Goal: Task Accomplishment & Management: Complete application form

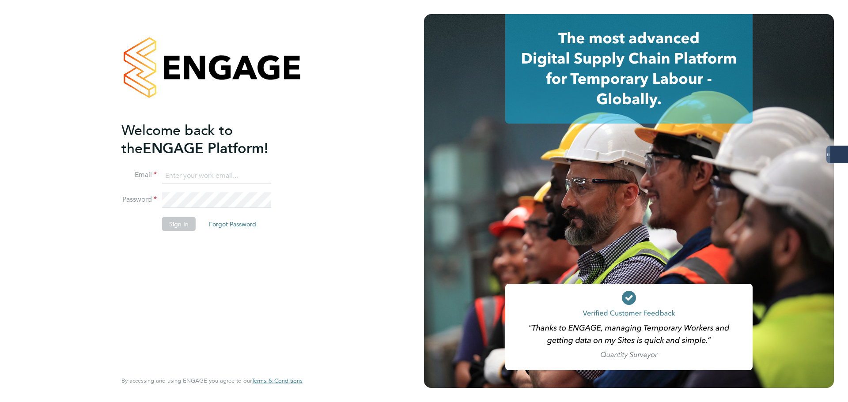
click at [267, 175] on keeper-lock "Open Keeper Popup" at bounding box center [262, 175] width 11 height 11
type input "[PERSON_NAME][EMAIL_ADDRESS][PERSON_NAME][DOMAIN_NAME]"
click at [177, 222] on button "Sign In" at bounding box center [179, 224] width 34 height 14
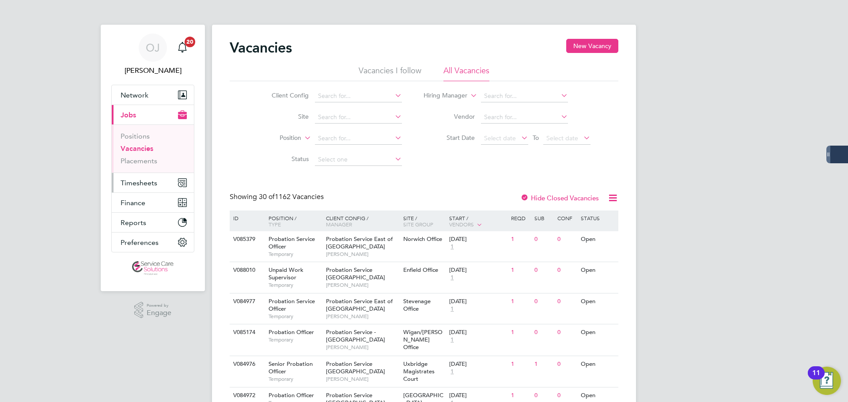
click at [148, 186] on span "Timesheets" at bounding box center [139, 183] width 37 height 8
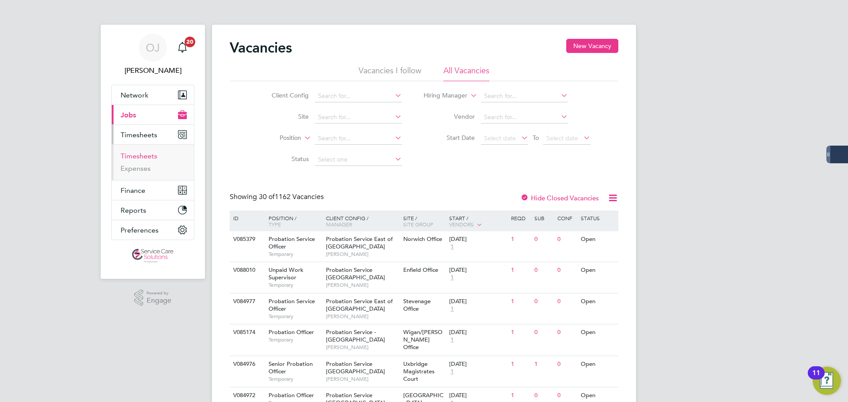
click at [139, 157] on link "Timesheets" at bounding box center [139, 156] width 37 height 8
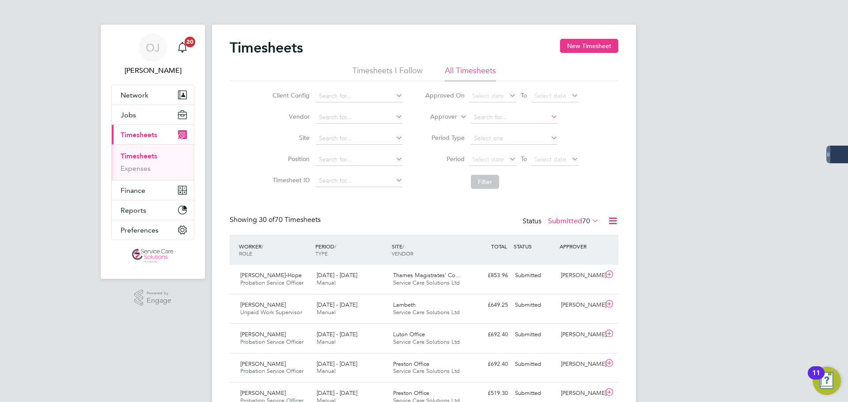
click at [455, 117] on label "Approver" at bounding box center [437, 117] width 40 height 9
click at [436, 128] on li "Worker" at bounding box center [435, 126] width 44 height 11
click at [520, 118] on input at bounding box center [514, 117] width 87 height 12
click at [521, 126] on li "Sue Compt on" at bounding box center [514, 129] width 88 height 12
type input "Sue Compton"
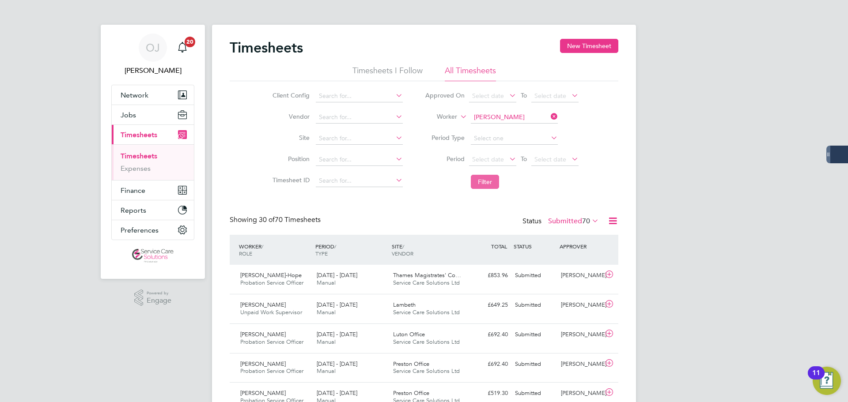
click at [496, 185] on button "Filter" at bounding box center [485, 182] width 28 height 14
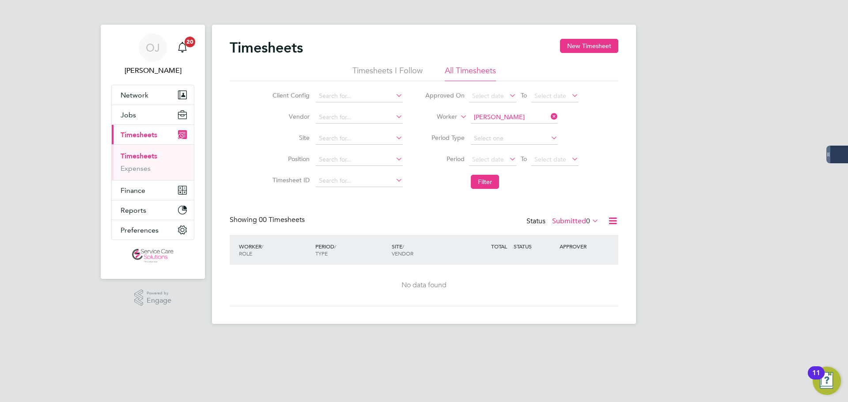
click at [590, 219] on icon at bounding box center [590, 221] width 0 height 12
click at [572, 238] on li "All" at bounding box center [570, 236] width 41 height 12
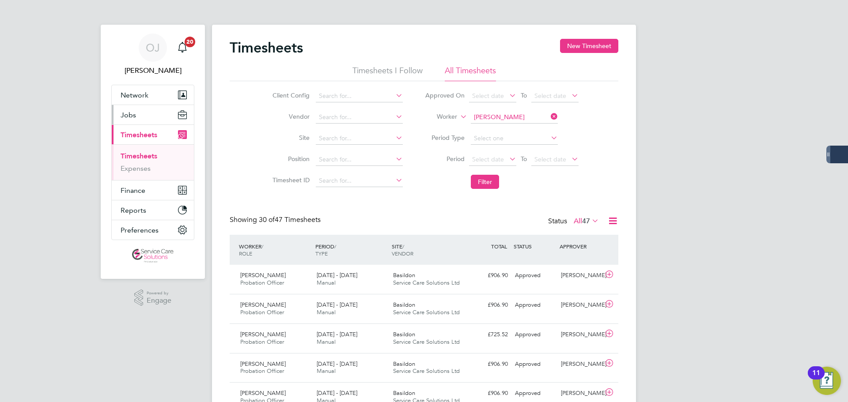
click at [142, 118] on button "Jobs" at bounding box center [153, 114] width 82 height 19
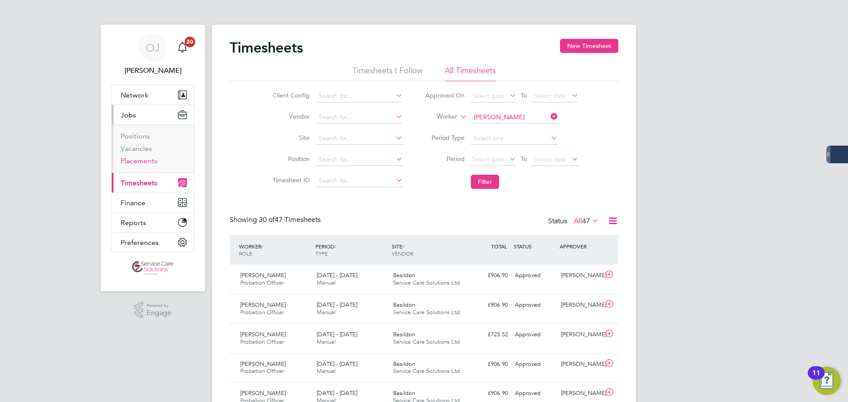
click at [147, 161] on link "Placements" at bounding box center [139, 161] width 37 height 8
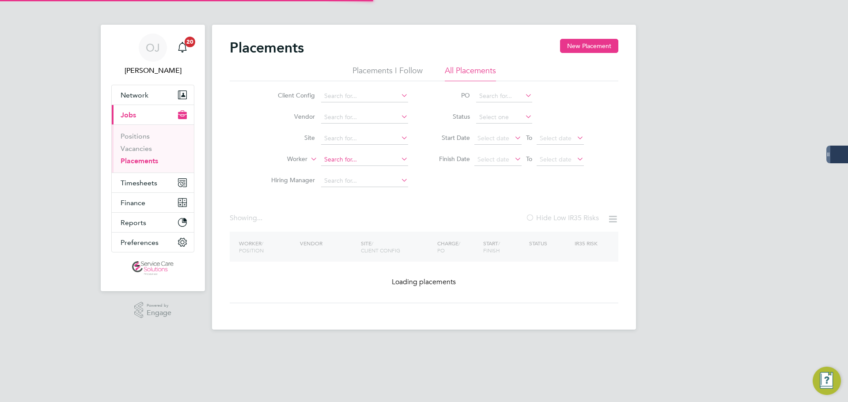
click at [354, 154] on input at bounding box center [364, 160] width 87 height 12
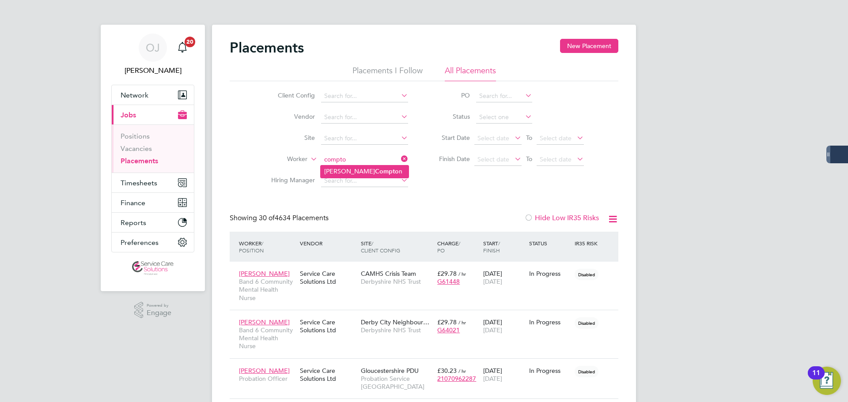
click at [359, 167] on li "Sue Compto n" at bounding box center [365, 172] width 88 height 12
type input "Sue Compton"
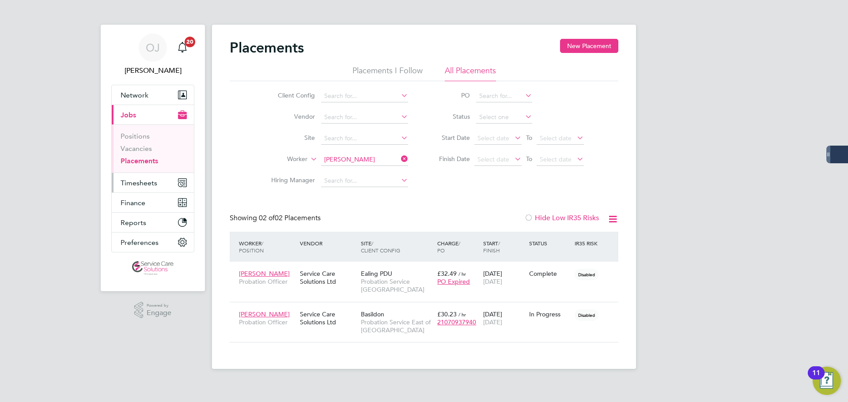
click at [139, 185] on span "Timesheets" at bounding box center [139, 183] width 37 height 8
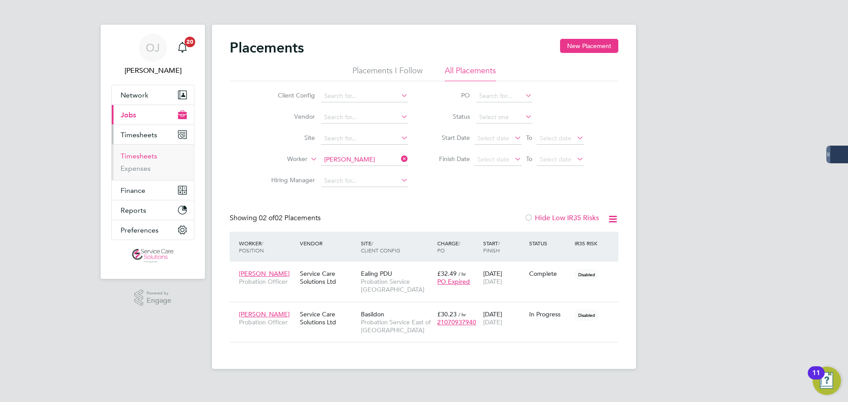
click at [144, 155] on link "Timesheets" at bounding box center [139, 156] width 37 height 8
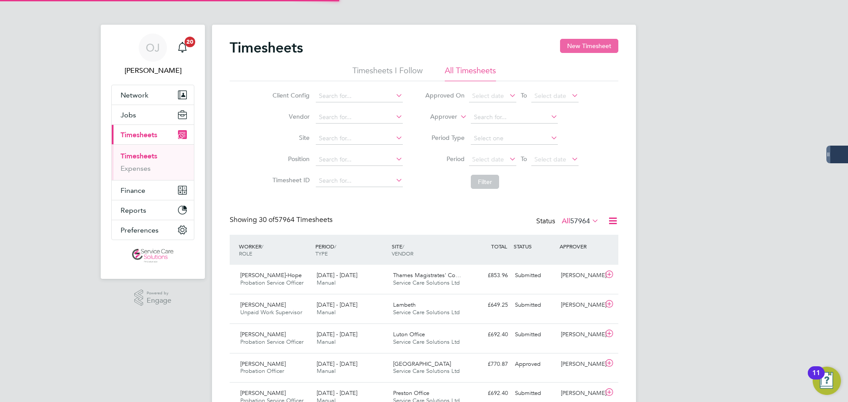
click at [602, 46] on button "New Timesheet" at bounding box center [589, 46] width 58 height 14
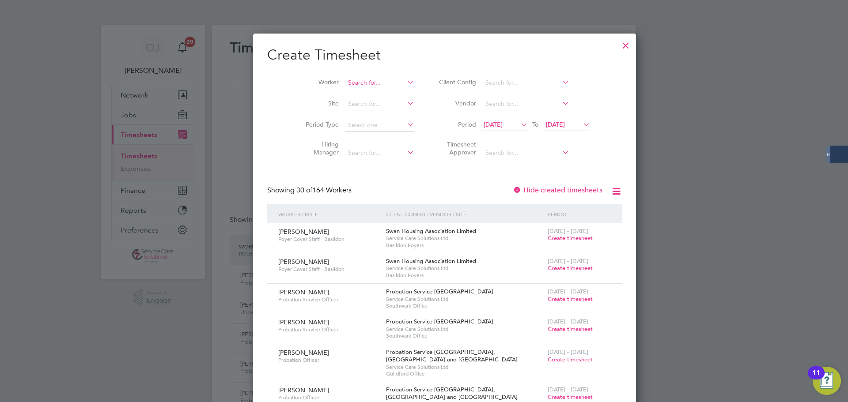
click at [356, 77] on input at bounding box center [379, 83] width 69 height 12
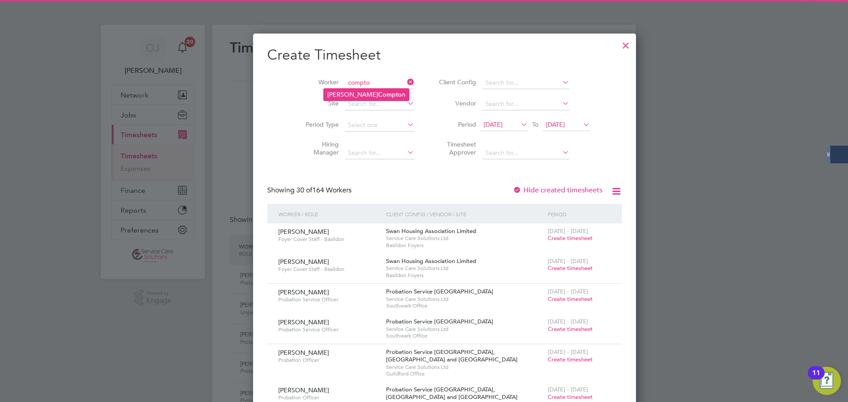
click at [369, 94] on li "Sue Compto n" at bounding box center [366, 95] width 85 height 12
type input "Sue Compton"
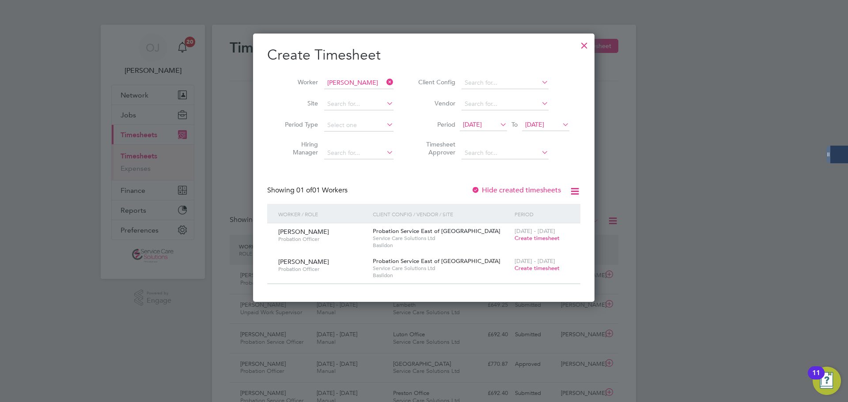
click at [544, 124] on span "26 Sep 2025" at bounding box center [534, 125] width 19 height 8
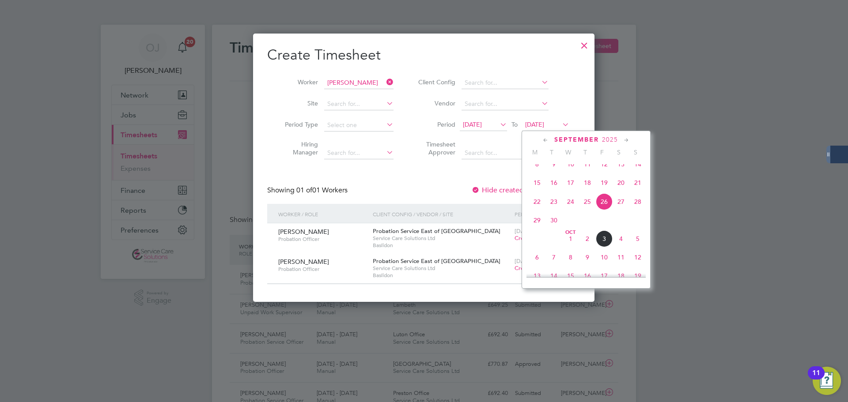
click at [638, 247] on span "5" at bounding box center [637, 238] width 17 height 17
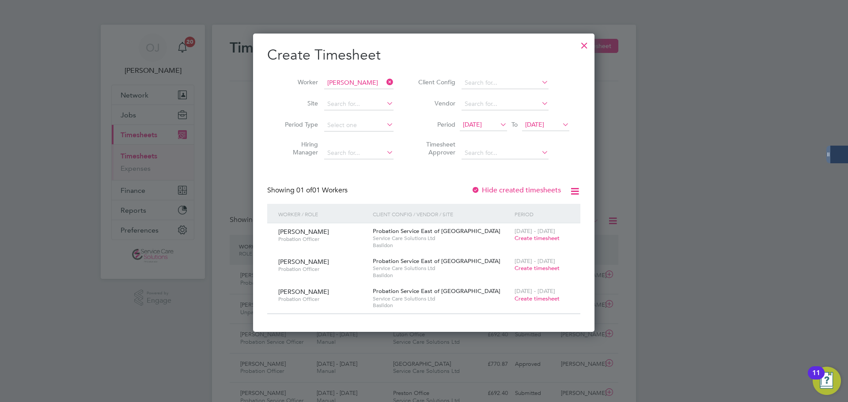
click at [531, 298] on span "Create timesheet" at bounding box center [536, 299] width 45 height 8
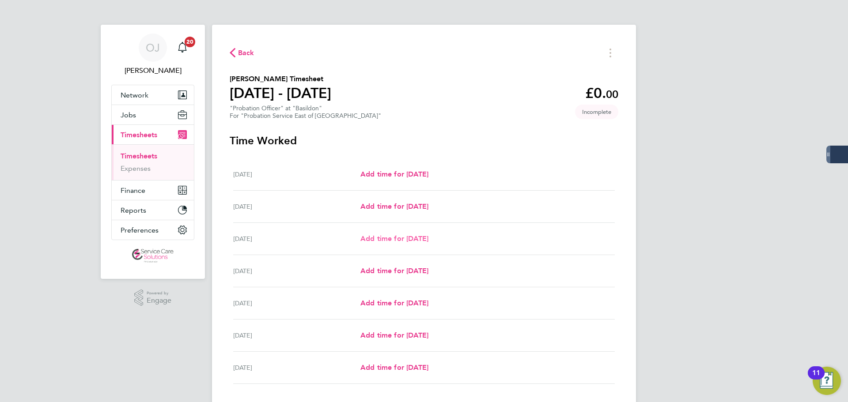
click at [388, 238] on span "Add time for Wed 01 Oct" at bounding box center [394, 238] width 68 height 8
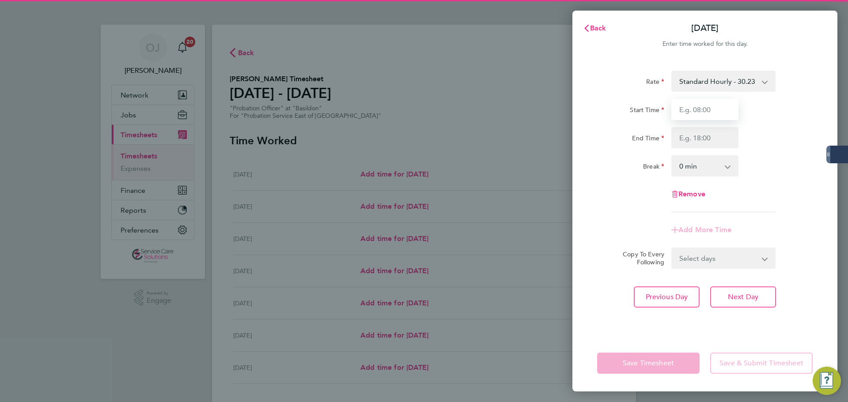
click at [698, 106] on input "Start Time" at bounding box center [704, 109] width 67 height 21
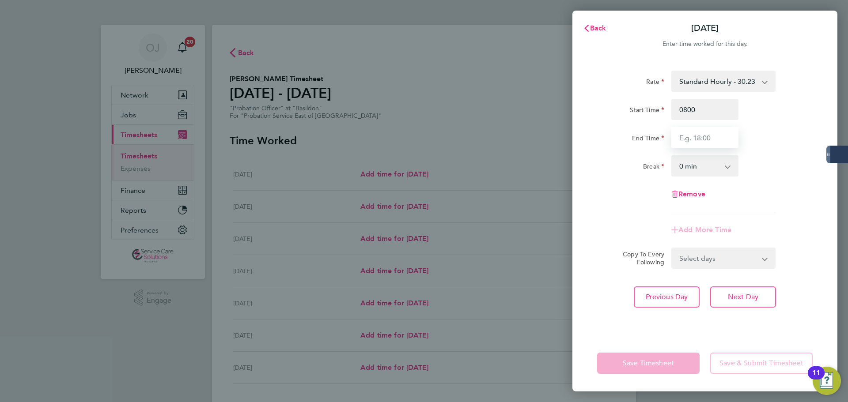
type input "08:00"
type input "16:00"
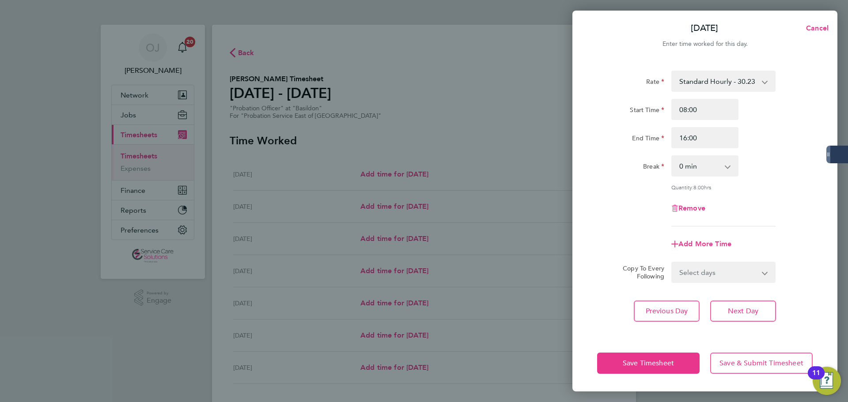
click at [730, 159] on app-icon-cross-button at bounding box center [732, 165] width 11 height 19
drag, startPoint x: 714, startPoint y: 163, endPoint x: 716, endPoint y: 170, distance: 6.9
click at [714, 163] on select "0 min 15 min 30 min 45 min 60 min 75 min 90 min" at bounding box center [699, 165] width 55 height 19
select select "30"
click at [672, 156] on select "0 min 15 min 30 min 45 min 60 min 75 min 90 min" at bounding box center [699, 165] width 55 height 19
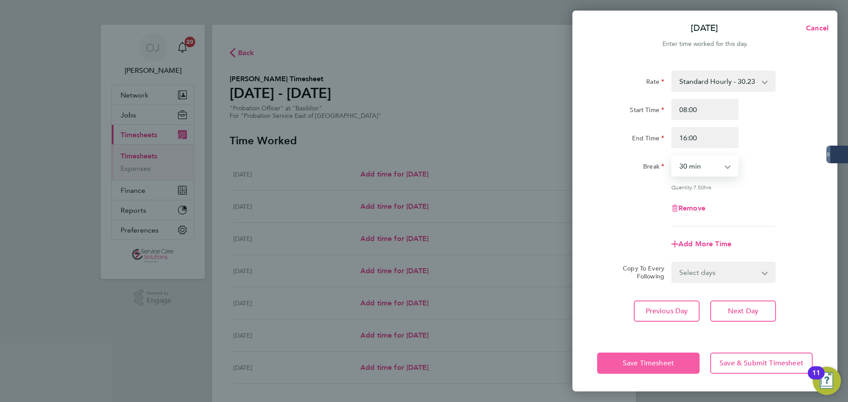
click at [664, 370] on button "Save Timesheet" at bounding box center [648, 363] width 102 height 21
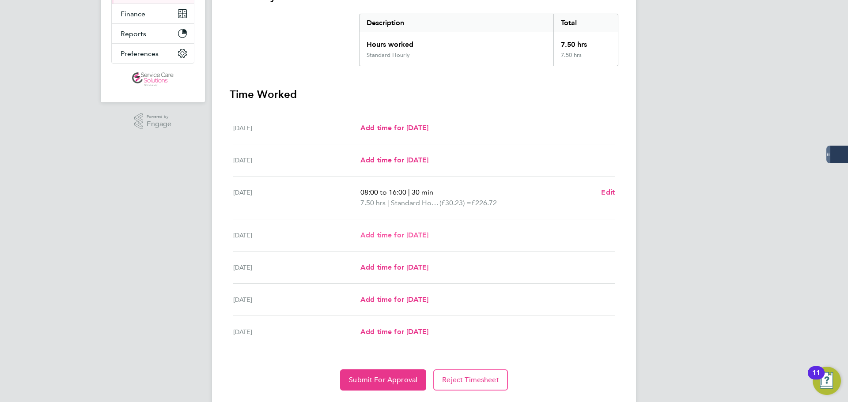
click at [422, 237] on span "Add time for Thu 02 Oct" at bounding box center [394, 235] width 68 height 8
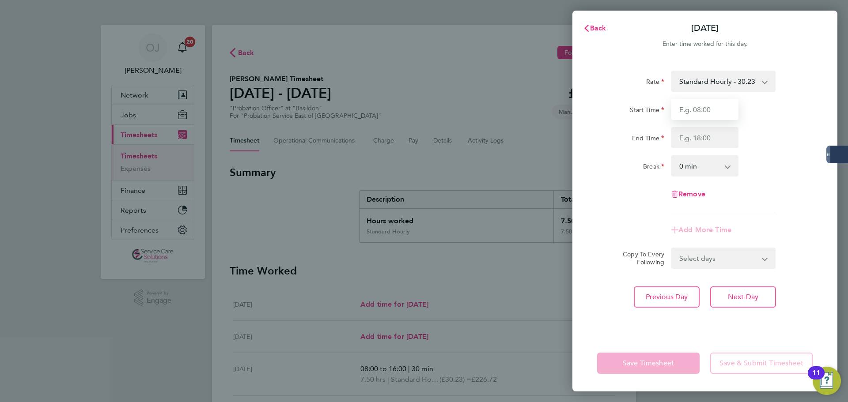
click at [710, 102] on input "Start Time" at bounding box center [704, 109] width 67 height 21
type input "08:00"
type input "16:00"
click at [759, 131] on div "End Time 16:00" at bounding box center [704, 137] width 223 height 21
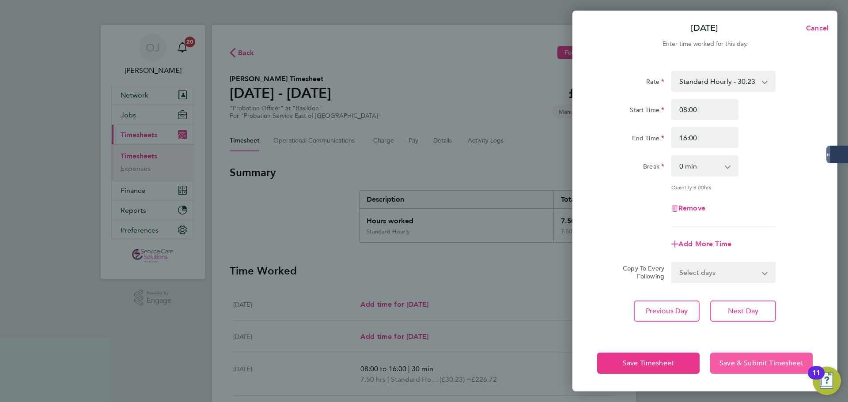
click at [772, 366] on span "Save & Submit Timesheet" at bounding box center [761, 363] width 84 height 9
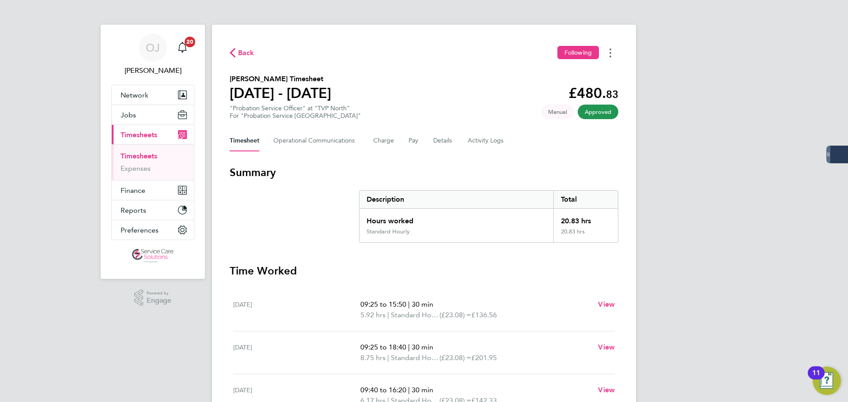
click at [612, 52] on button "Timesheets Menu" at bounding box center [610, 53] width 16 height 14
click at [558, 73] on link "Download timesheet" at bounding box center [565, 73] width 106 height 18
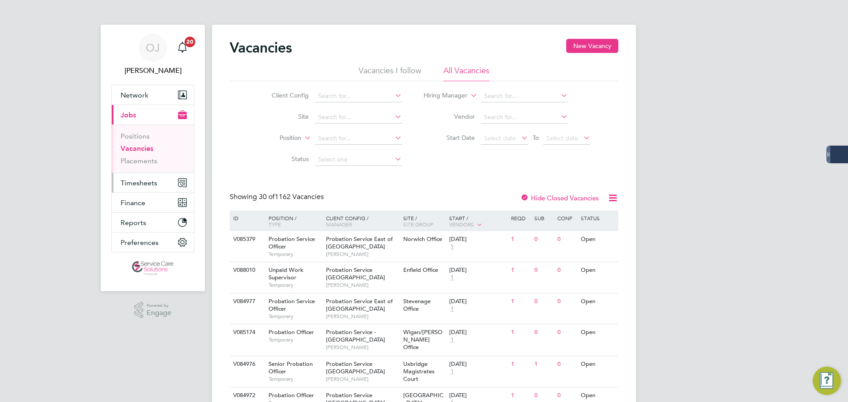
click at [136, 181] on span "Timesheets" at bounding box center [139, 183] width 37 height 8
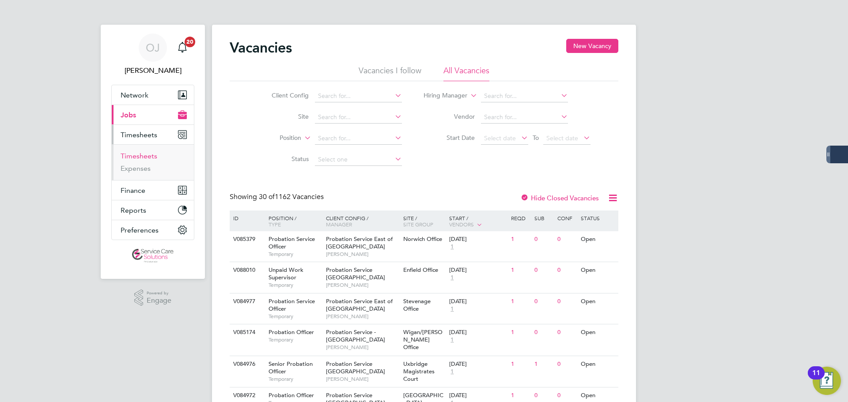
click at [142, 156] on link "Timesheets" at bounding box center [139, 156] width 37 height 8
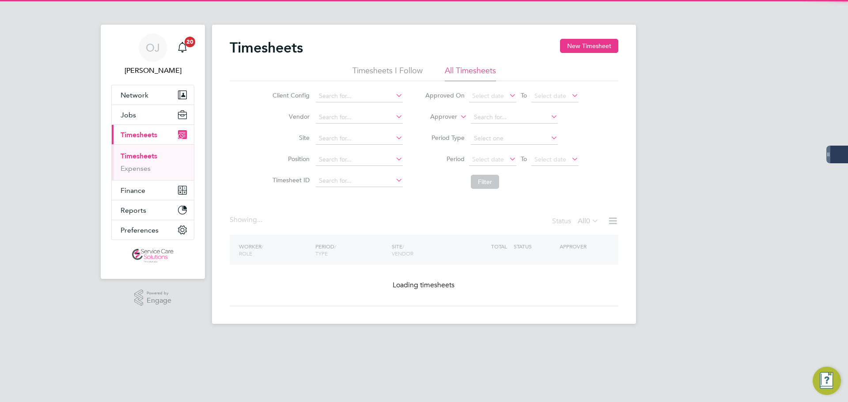
click at [437, 121] on label "Approver" at bounding box center [437, 117] width 40 height 9
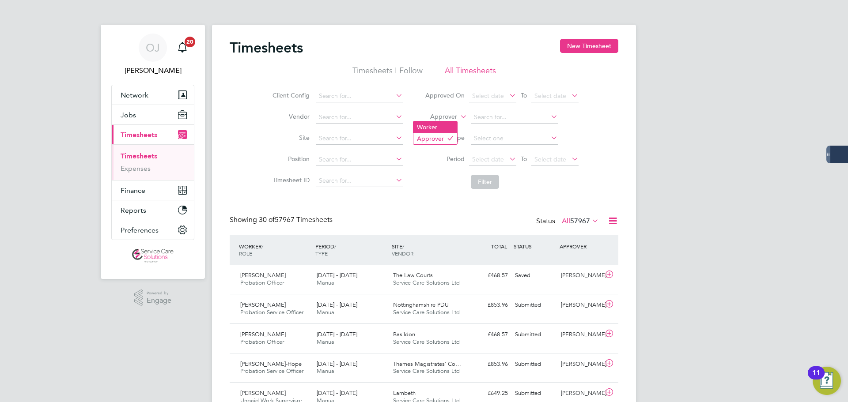
click at [443, 126] on li "Worker" at bounding box center [435, 126] width 44 height 11
click at [509, 111] on li "Worker" at bounding box center [502, 117] width 176 height 21
click at [502, 114] on input at bounding box center [514, 117] width 87 height 12
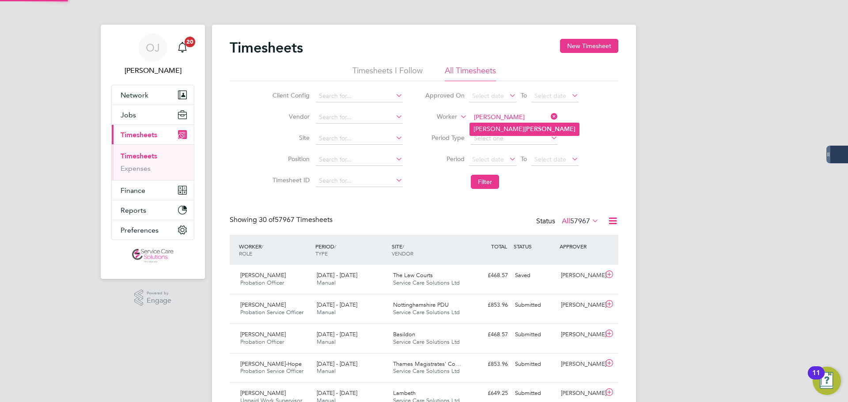
click at [524, 130] on b "Millard" at bounding box center [549, 129] width 51 height 8
type input "Janet Millard"
click at [492, 181] on button "Filter" at bounding box center [485, 182] width 28 height 14
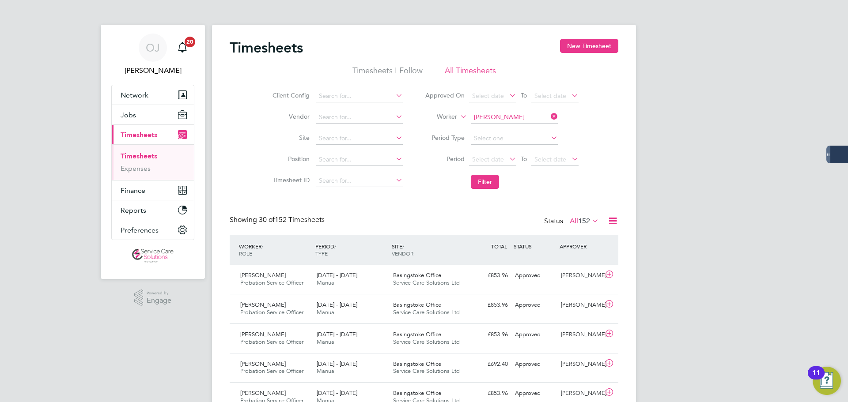
click at [509, 118] on input "Janet Millard" at bounding box center [514, 117] width 87 height 12
click at [498, 132] on li "Laverne Stewart-Fraser" at bounding box center [524, 130] width 109 height 12
type input "Laverne Stewart-Fraser"
click at [483, 185] on button "Filter" at bounding box center [485, 182] width 28 height 14
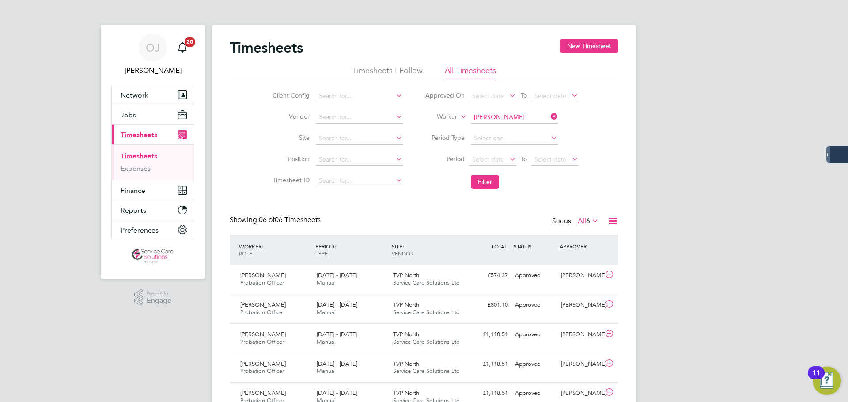
click at [517, 119] on input "Laverne Stewart-Fraser" at bounding box center [514, 117] width 87 height 12
click at [524, 126] on b "Hamka" at bounding box center [534, 130] width 20 height 8
type input "Michelle Hamkalo"
click at [483, 185] on button "Filter" at bounding box center [485, 182] width 28 height 14
